Goal: Use online tool/utility: Utilize a website feature to perform a specific function

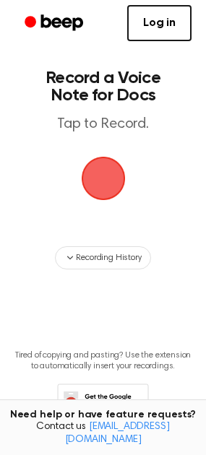
click at [107, 177] on span "button" at bounding box center [103, 178] width 40 height 40
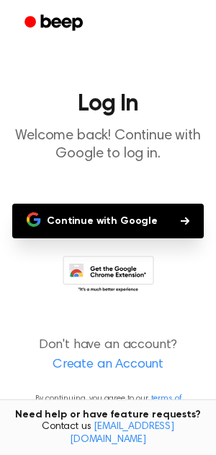
click at [151, 217] on button "Continue with Google" at bounding box center [108, 220] width 192 height 35
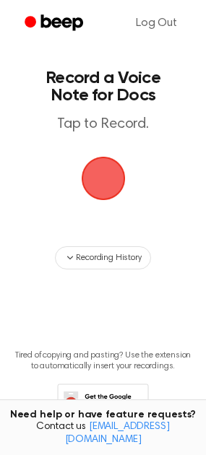
click at [95, 183] on span "button" at bounding box center [103, 178] width 40 height 40
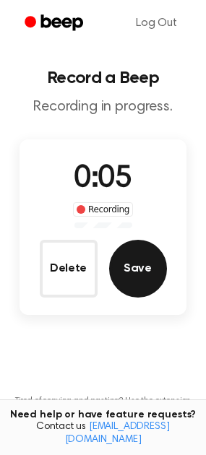
click at [133, 274] on button "Save" at bounding box center [138, 269] width 58 height 58
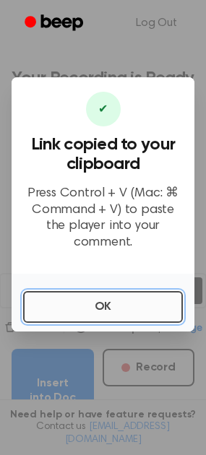
click at [112, 304] on button "OK" at bounding box center [102, 307] width 159 height 32
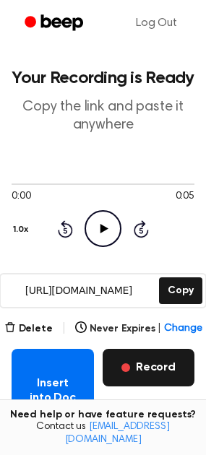
scroll to position [72, 0]
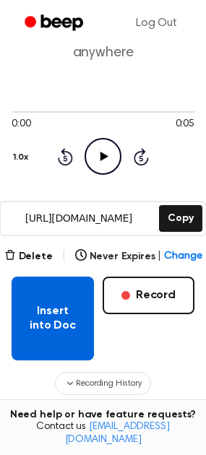
click at [52, 320] on button "Insert into Doc" at bounding box center [53, 318] width 82 height 84
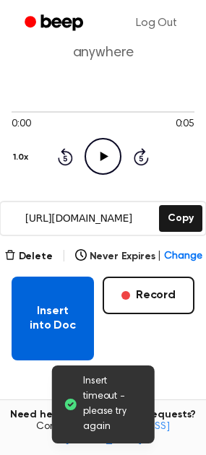
click at [53, 330] on button "Insert into Doc" at bounding box center [53, 318] width 82 height 84
click at [56, 318] on button "Insert into Doc" at bounding box center [53, 318] width 82 height 84
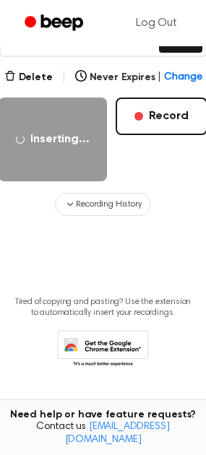
scroll to position [0, 0]
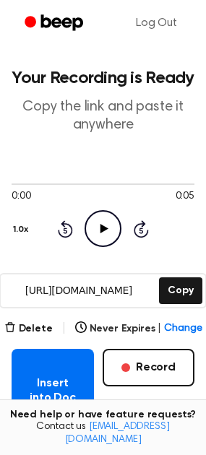
click at [101, 235] on icon "Play Audio" at bounding box center [102, 228] width 37 height 37
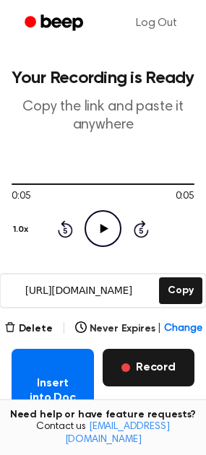
click at [167, 364] on button "Record" at bounding box center [148, 367] width 92 height 38
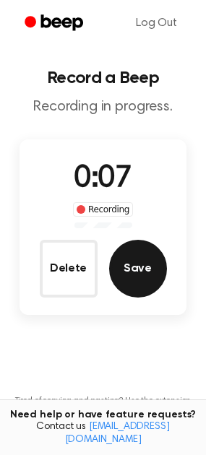
click at [133, 271] on button "Save" at bounding box center [138, 269] width 58 height 58
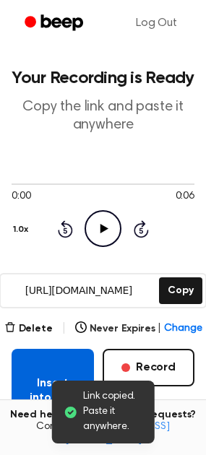
click at [52, 364] on button "Insert into Doc" at bounding box center [53, 390] width 82 height 84
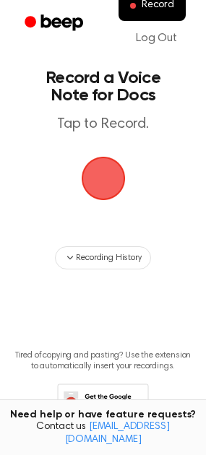
click at [113, 178] on span "button" at bounding box center [103, 179] width 44 height 44
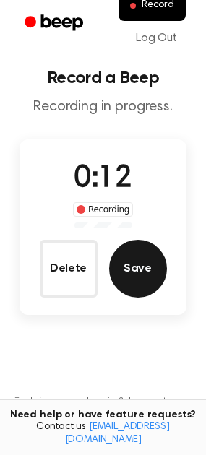
click at [141, 270] on button "Save" at bounding box center [138, 269] width 58 height 58
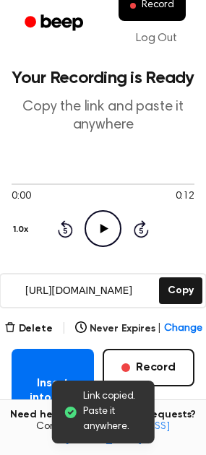
scroll to position [144, 0]
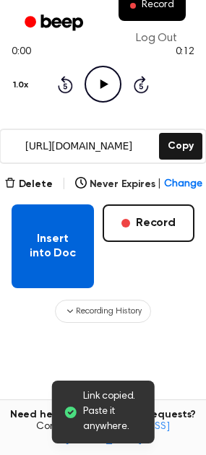
click at [61, 257] on button "Insert into Doc" at bounding box center [53, 246] width 82 height 84
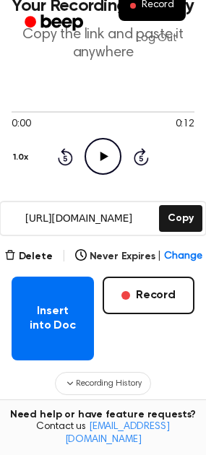
scroll to position [0, 0]
